Goal: Task Accomplishment & Management: Manage account settings

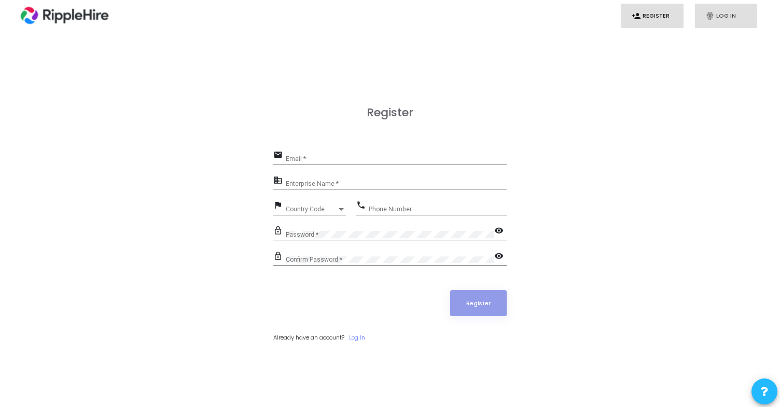
click at [722, 10] on link "fingerprint Log In" at bounding box center [726, 16] width 62 height 24
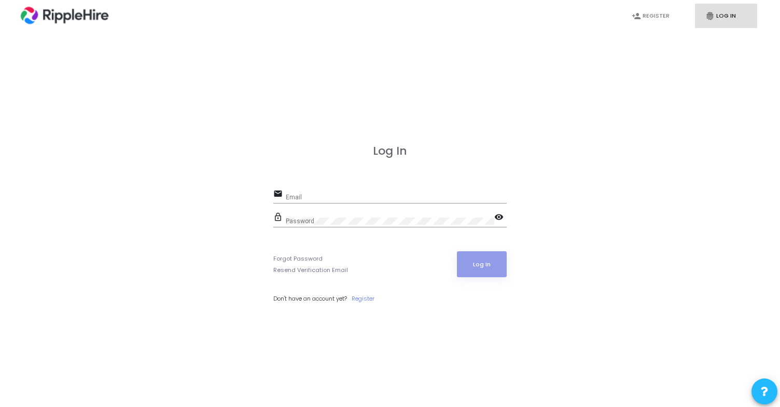
click at [367, 202] on div "Email" at bounding box center [396, 195] width 221 height 16
click at [377, 190] on div "Email" at bounding box center [396, 195] width 221 height 16
click at [369, 197] on input "Email" at bounding box center [396, 197] width 221 height 7
type input "[EMAIL_ADDRESS][DOMAIN_NAME]"
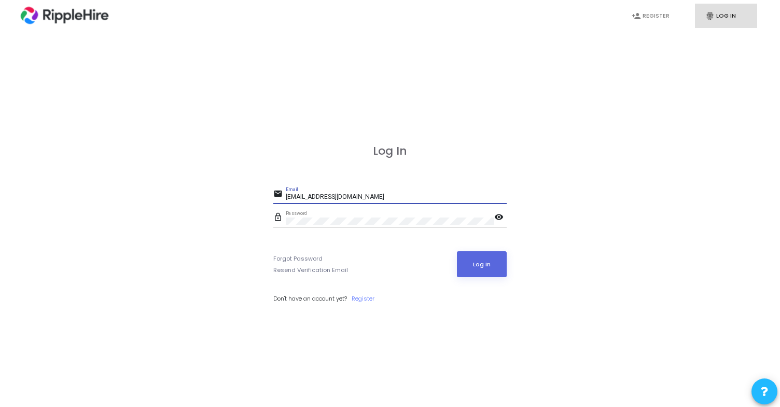
click at [457, 251] on button "Log In" at bounding box center [482, 264] width 50 height 26
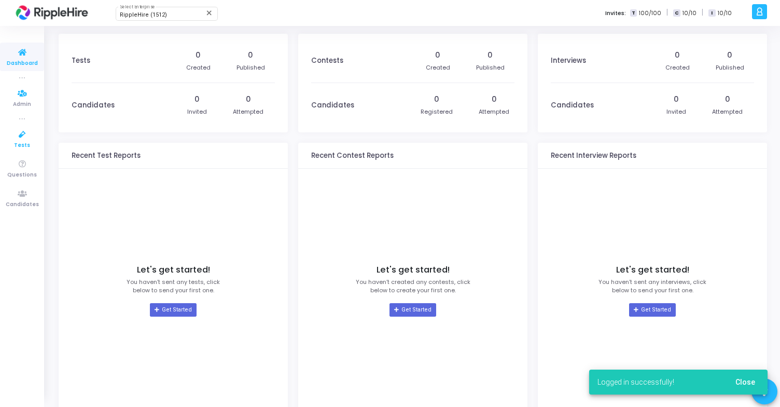
click at [25, 137] on icon at bounding box center [22, 134] width 22 height 13
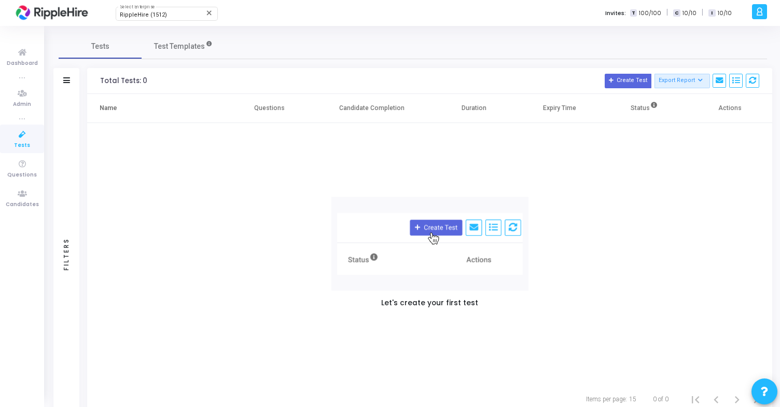
click at [152, 21] on div "RippleHire (1512) Select Enterprise close Invites: T 100/100 | C 10/10 | I 10/10" at bounding box center [426, 13] width 645 height 26
click at [156, 17] on span "RippleHire (1512)" at bounding box center [143, 14] width 47 height 7
click at [158, 101] on div at bounding box center [390, 203] width 780 height 407
click at [762, 16] on icon at bounding box center [760, 12] width 8 height 12
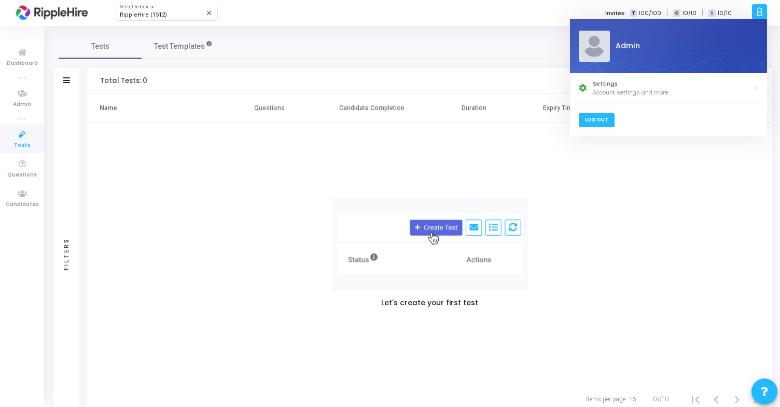
click at [596, 121] on link "Log Out" at bounding box center [596, 120] width 36 height 14
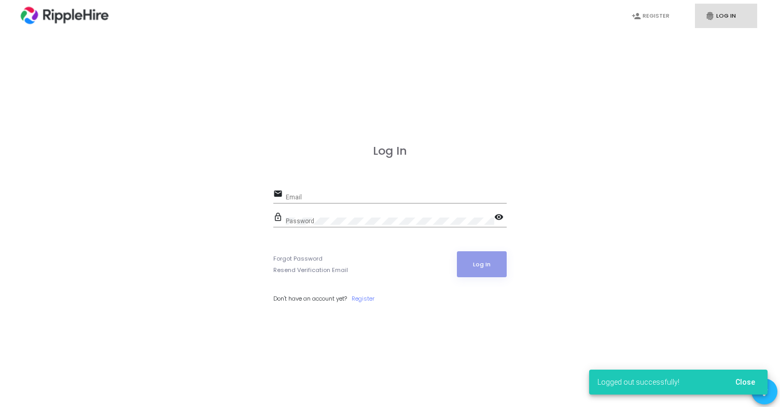
scroll to position [-89, 0]
click at [402, 197] on input "Email" at bounding box center [396, 197] width 221 height 7
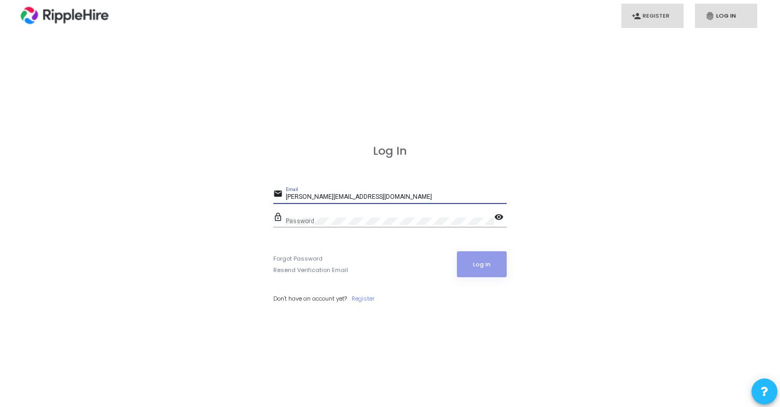
type input "[PERSON_NAME][EMAIL_ADDRESS][DOMAIN_NAME]"
click at [356, 195] on input "[PERSON_NAME][EMAIL_ADDRESS][DOMAIN_NAME]" at bounding box center [396, 197] width 221 height 7
click at [362, 195] on input "[PERSON_NAME][EMAIL_ADDRESS][DOMAIN_NAME]" at bounding box center [396, 197] width 221 height 7
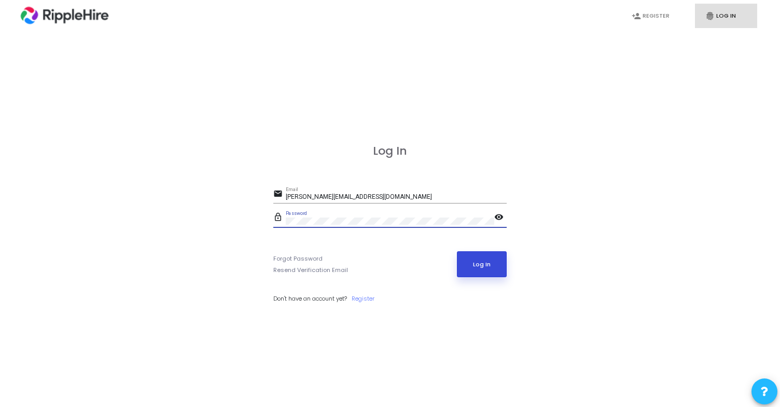
click at [473, 261] on button "Log In" at bounding box center [482, 264] width 50 height 26
click at [498, 218] on mat-icon "visibility" at bounding box center [500, 218] width 12 height 12
click at [457, 197] on input "[PERSON_NAME][EMAIL_ADDRESS][DOMAIN_NAME]" at bounding box center [396, 197] width 221 height 7
